Goal: Information Seeking & Learning: Learn about a topic

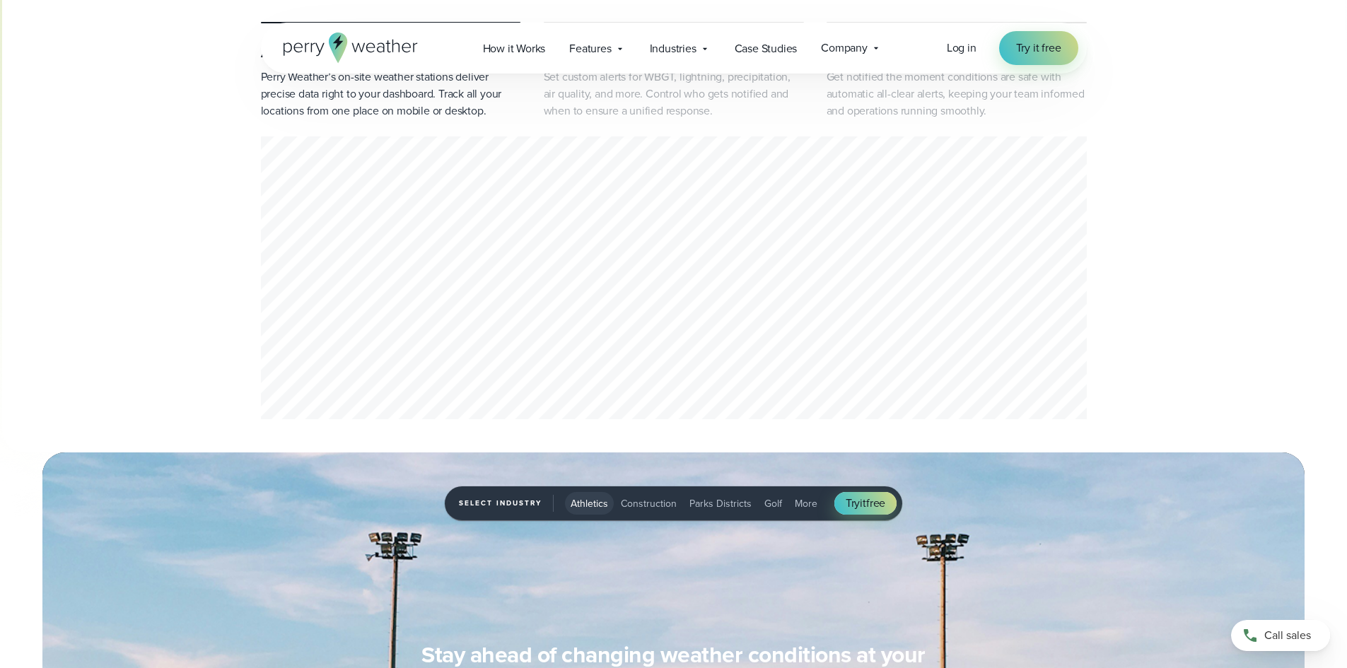
scroll to position [378, 0]
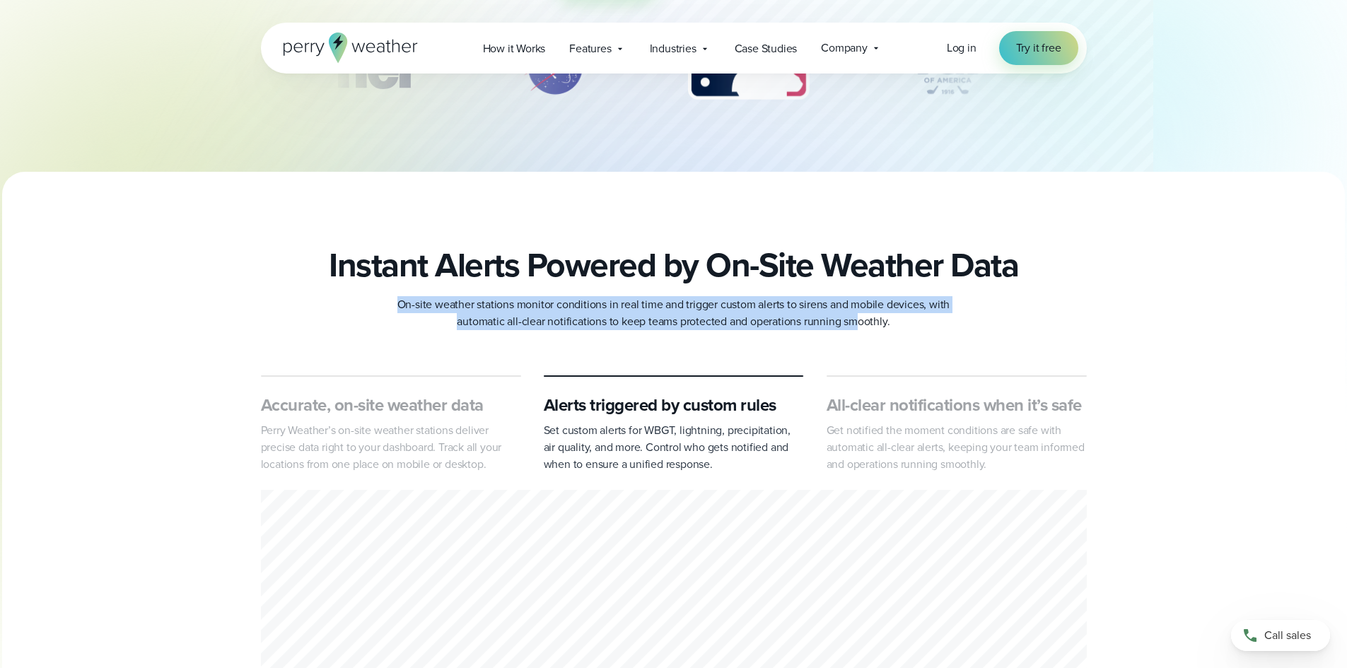
drag, startPoint x: 400, startPoint y: 305, endPoint x: 892, endPoint y: 320, distance: 492.4
click at [892, 320] on p "On-site weather stations monitor conditions in real time and trigger custom ale…" at bounding box center [674, 313] width 566 height 34
